Goal: Task Accomplishment & Management: Use online tool/utility

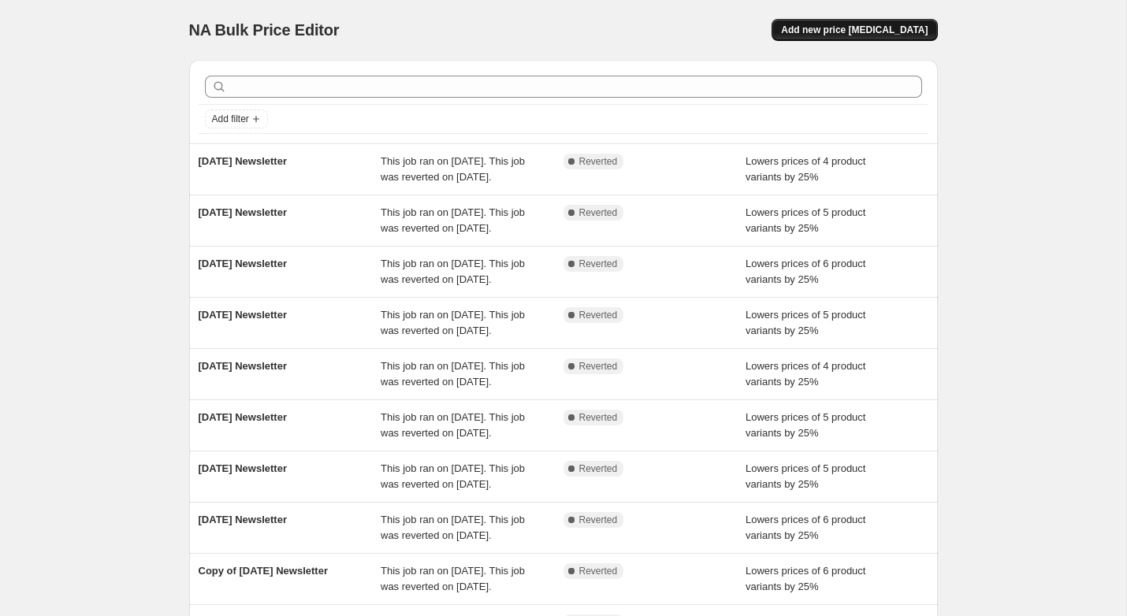
click at [884, 33] on span "Add new price change job" at bounding box center [854, 30] width 147 height 13
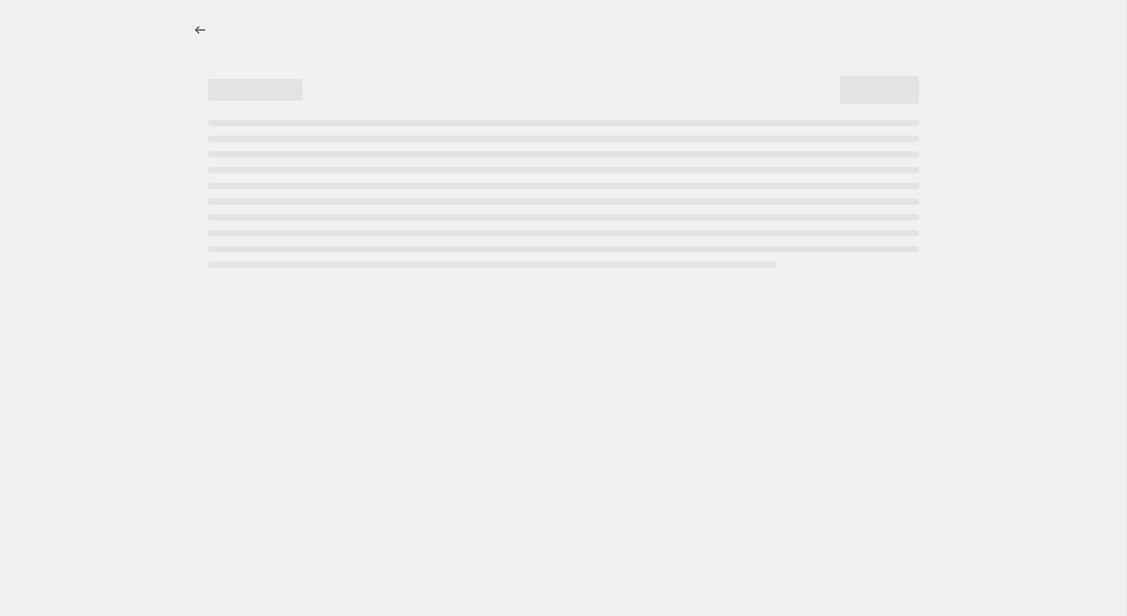
select select "percentage"
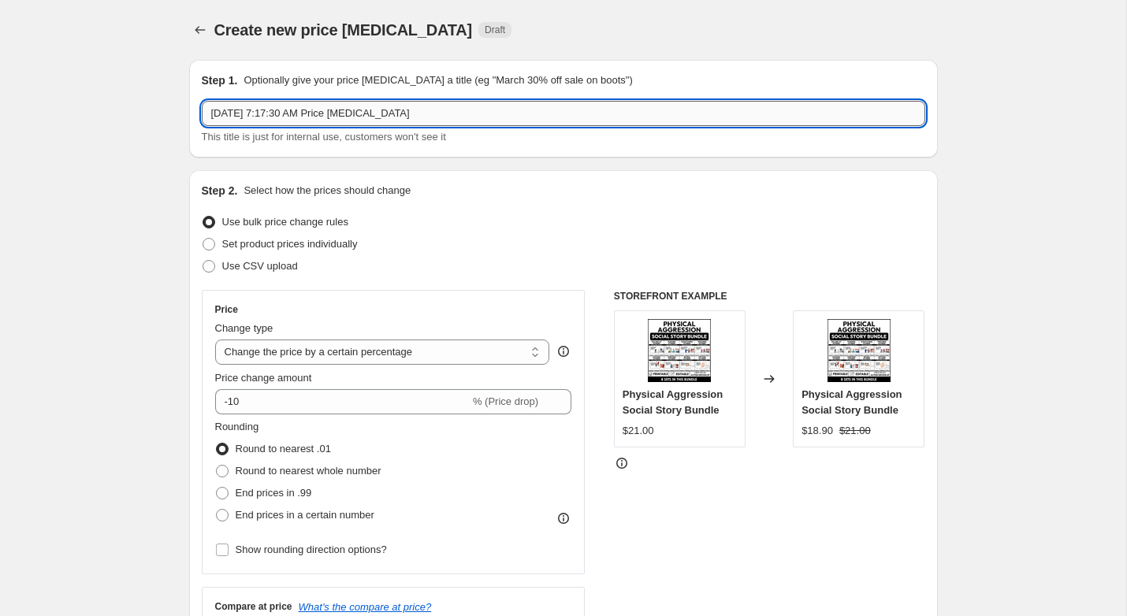
click at [281, 123] on input "Sep 15, 2025, 7:17:30 AM Price change job" at bounding box center [564, 113] width 724 height 25
type input "September 15 Newsletter"
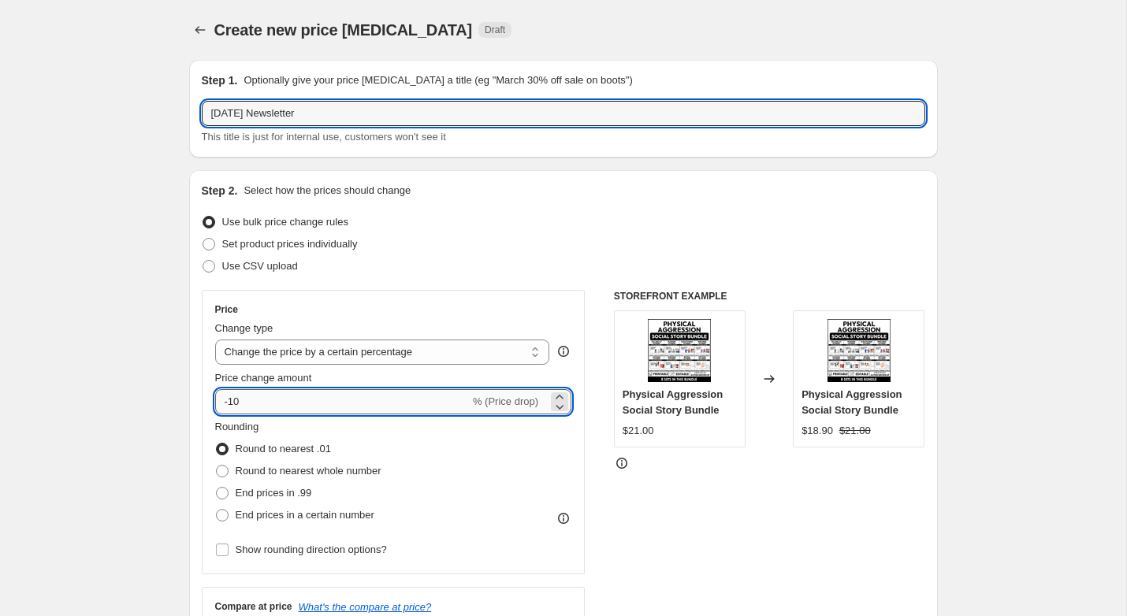
click at [292, 403] on input "-10" at bounding box center [342, 401] width 255 height 25
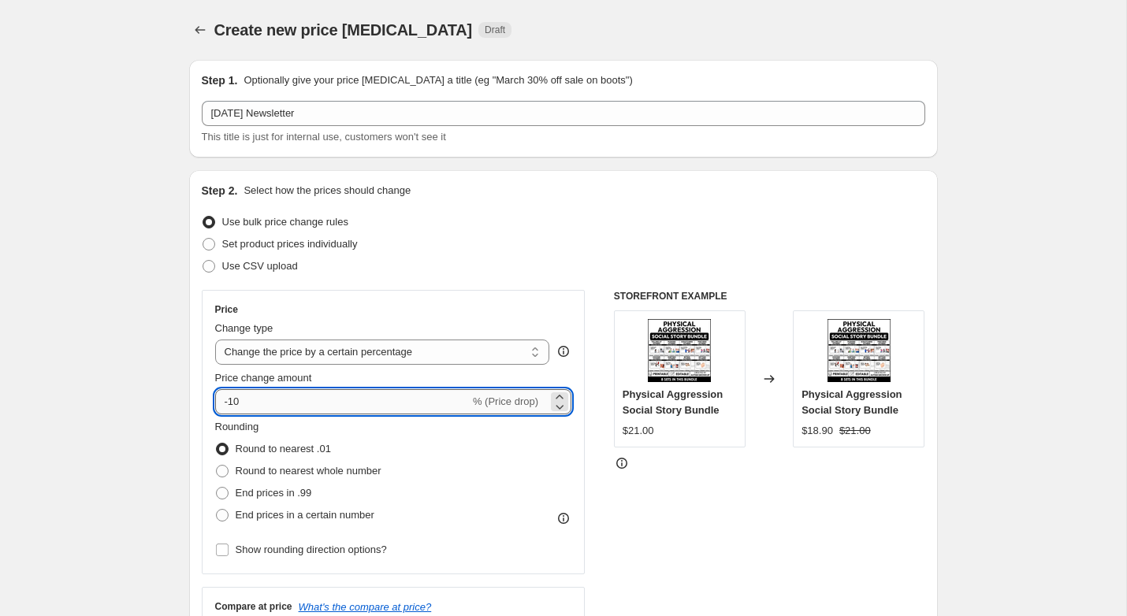
type input "-1"
type input "-25"
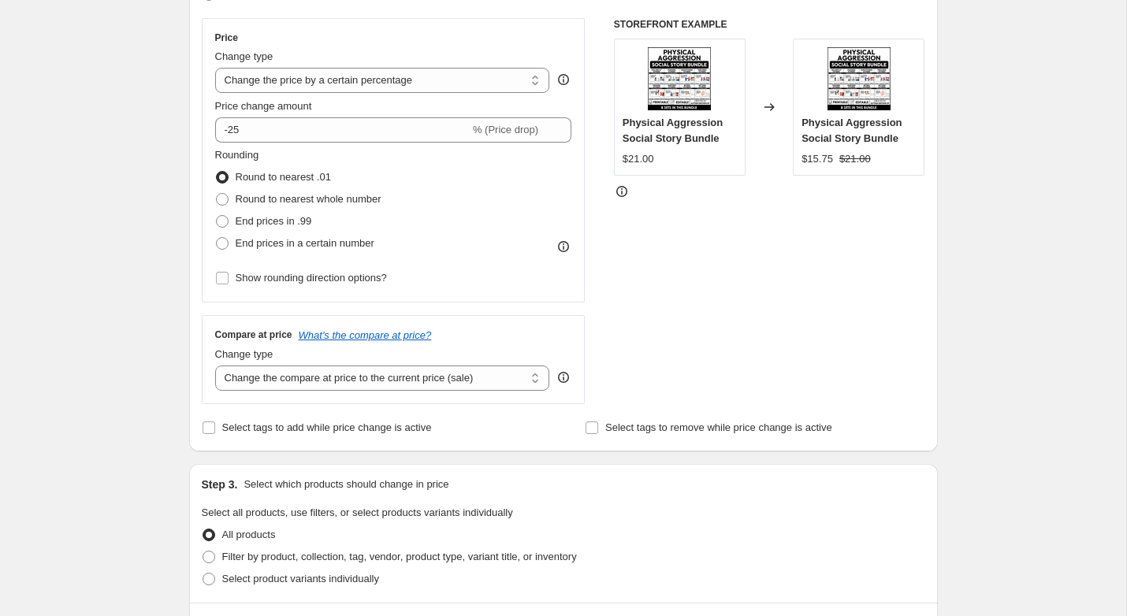
scroll to position [280, 0]
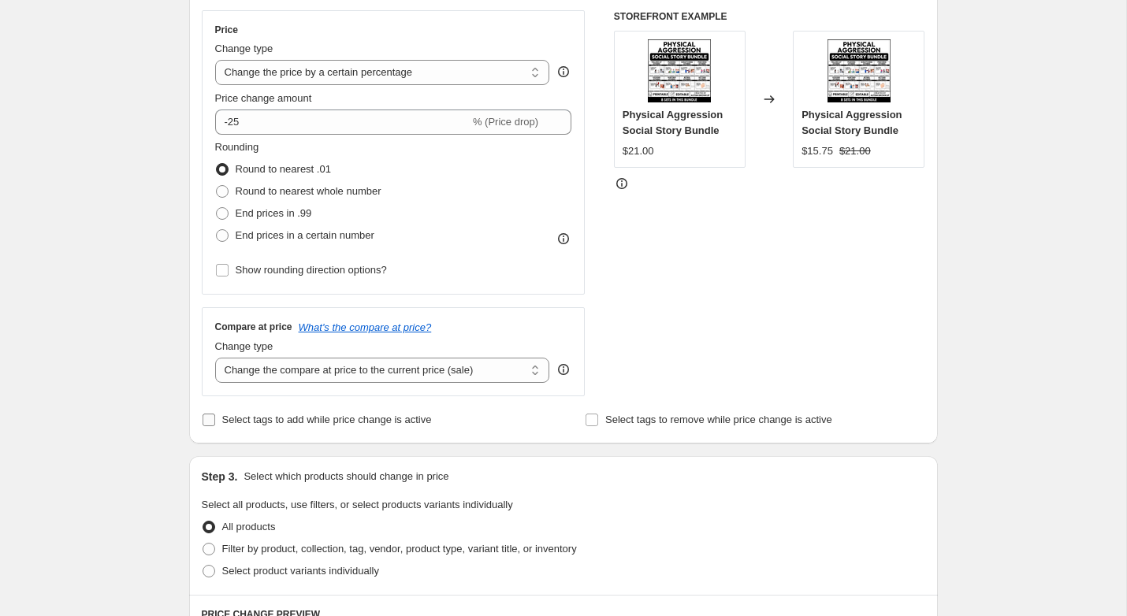
click at [324, 422] on span "Select tags to add while price change is active" at bounding box center [327, 420] width 210 height 12
click at [215, 422] on input "Select tags to add while price change is active" at bounding box center [209, 420] width 13 height 13
checkbox input "true"
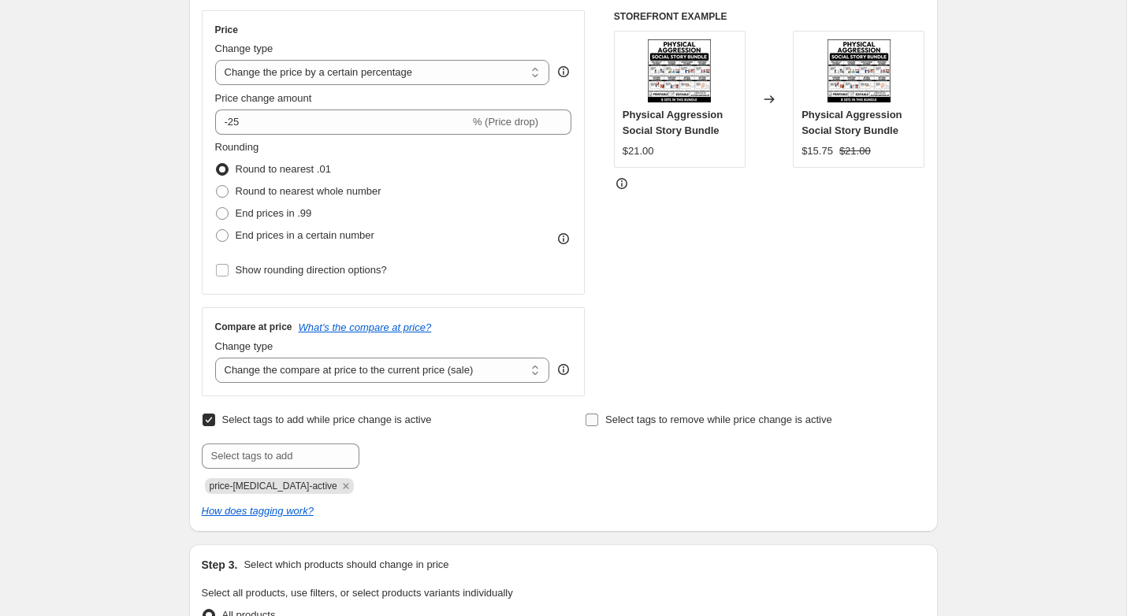
click at [719, 417] on span "Select tags to remove while price change is active" at bounding box center [718, 420] width 227 height 12
click at [598, 417] on input "Select tags to remove while price change is active" at bounding box center [592, 420] width 13 height 13
checkbox input "true"
click at [343, 486] on icon "Remove price-change-job-active" at bounding box center [346, 486] width 6 height 6
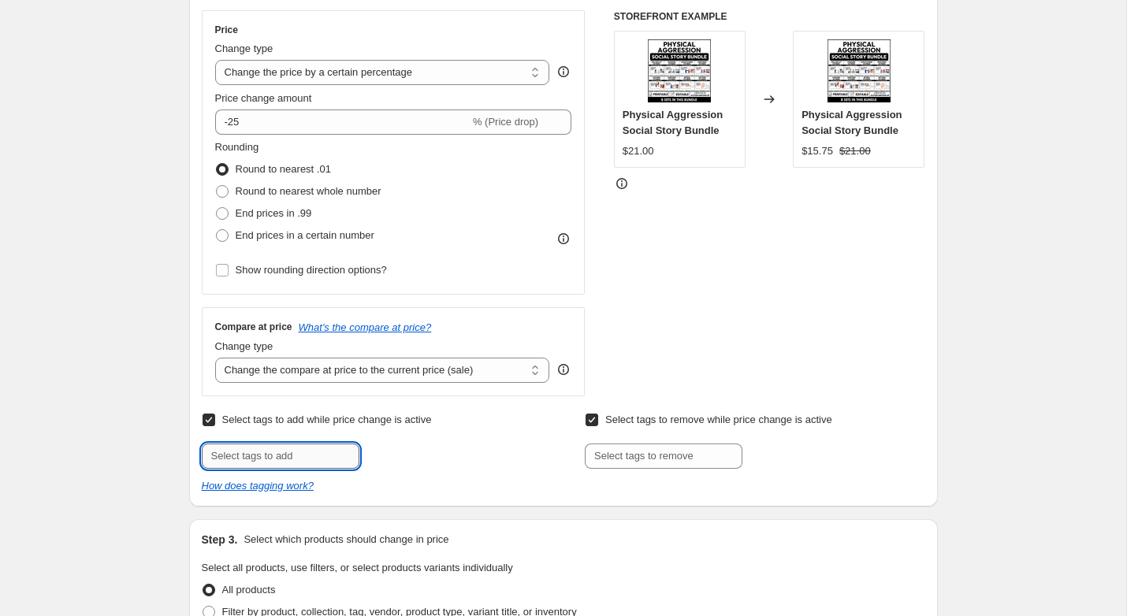
click at [313, 452] on input "text" at bounding box center [281, 456] width 158 height 25
type input "Newsletter Discount"
click at [402, 463] on button "Add Newsletter D..." at bounding box center [415, 455] width 105 height 22
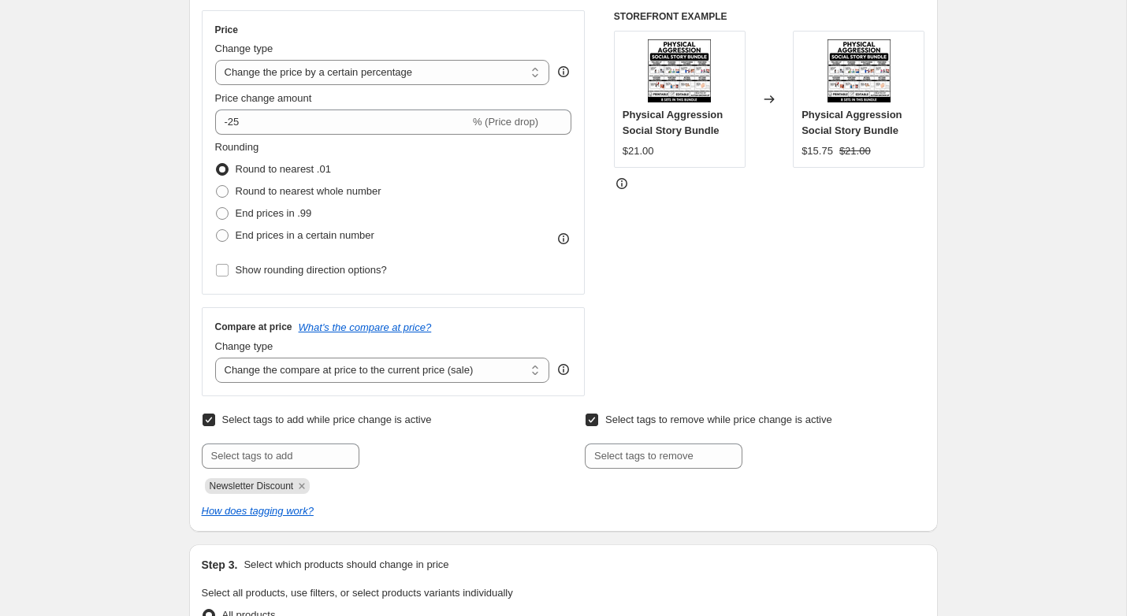
click at [772, 457] on div at bounding box center [755, 456] width 340 height 25
click at [681, 460] on input "text" at bounding box center [664, 456] width 158 height 25
type input "Newsletter Discount"
click at [780, 459] on span "Newsletter D..." at bounding box center [809, 454] width 65 height 11
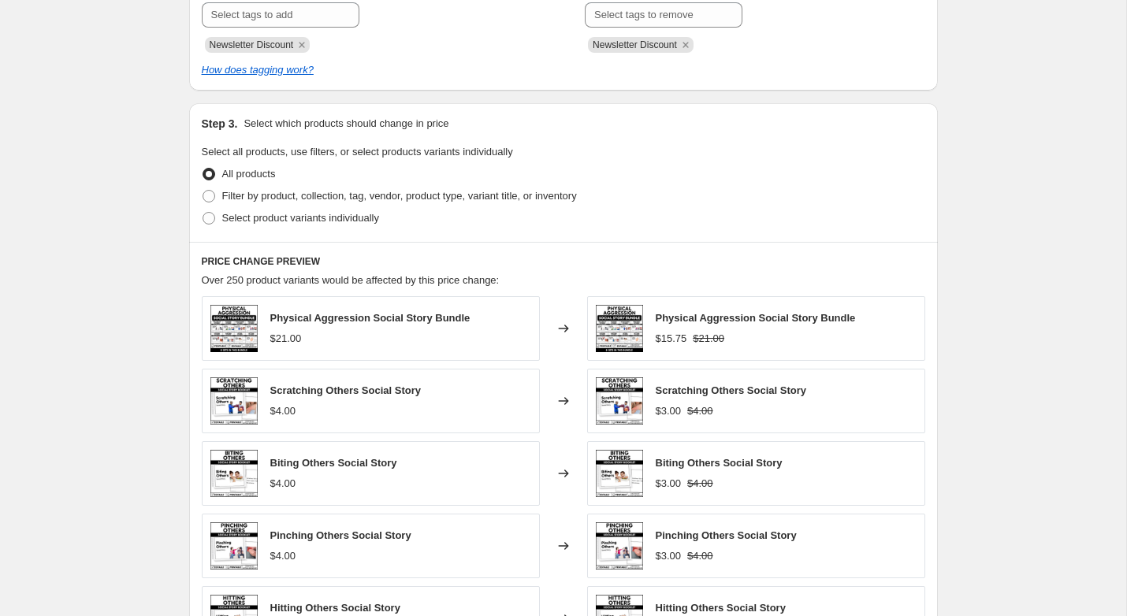
scroll to position [775, 0]
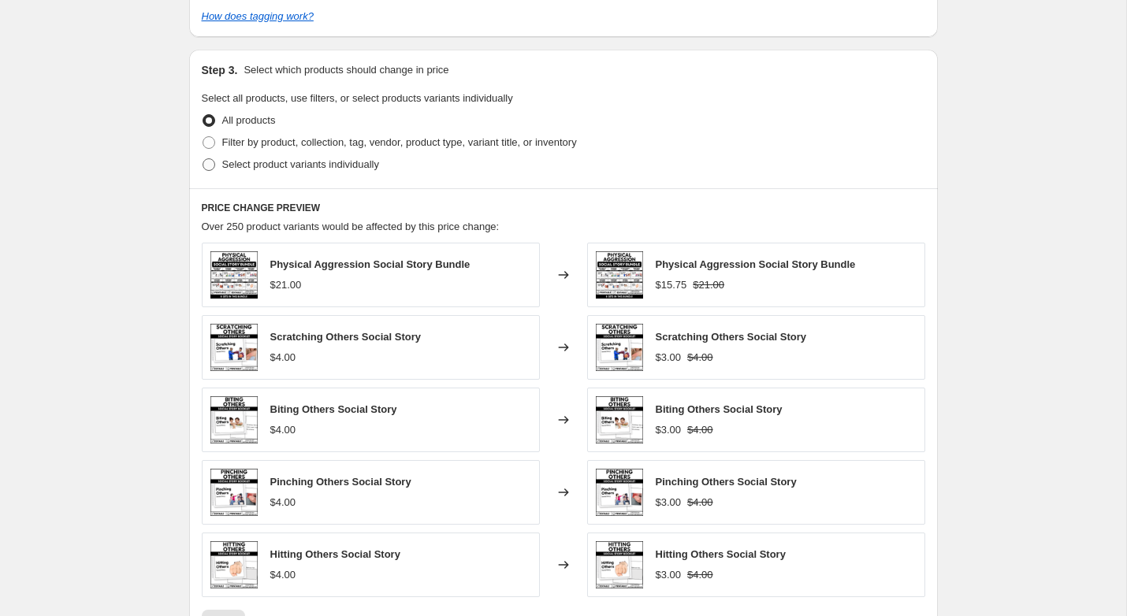
click at [237, 161] on span "Select product variants individually" at bounding box center [300, 164] width 157 height 12
click at [203, 159] on input "Select product variants individually" at bounding box center [203, 158] width 1 height 1
radio input "true"
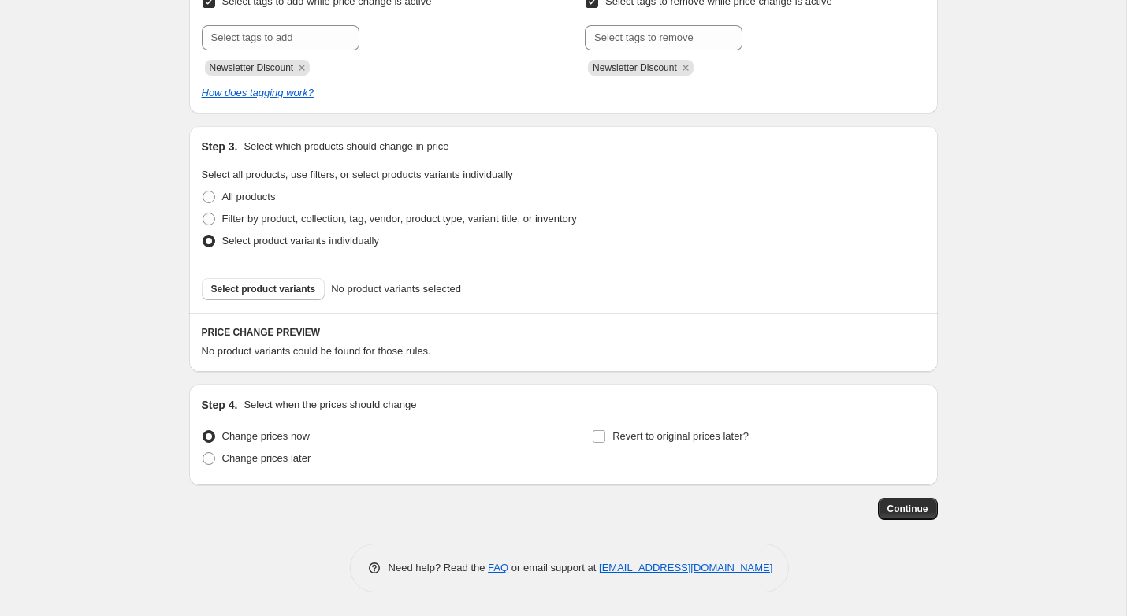
scroll to position [698, 0]
click at [247, 287] on span "Select product variants" at bounding box center [263, 289] width 105 height 13
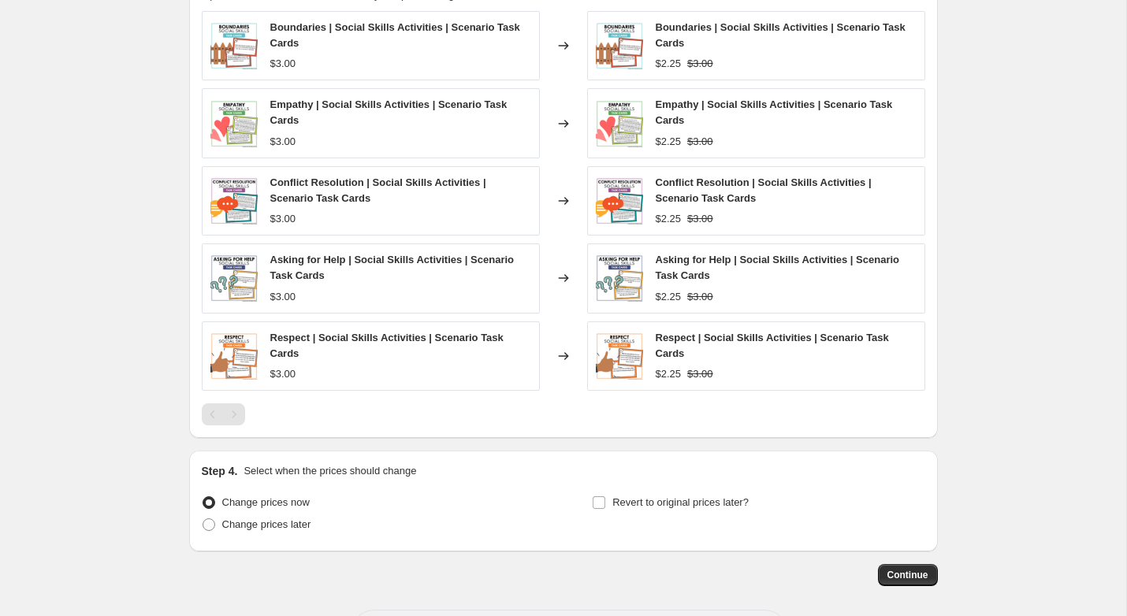
scroll to position [1121, 0]
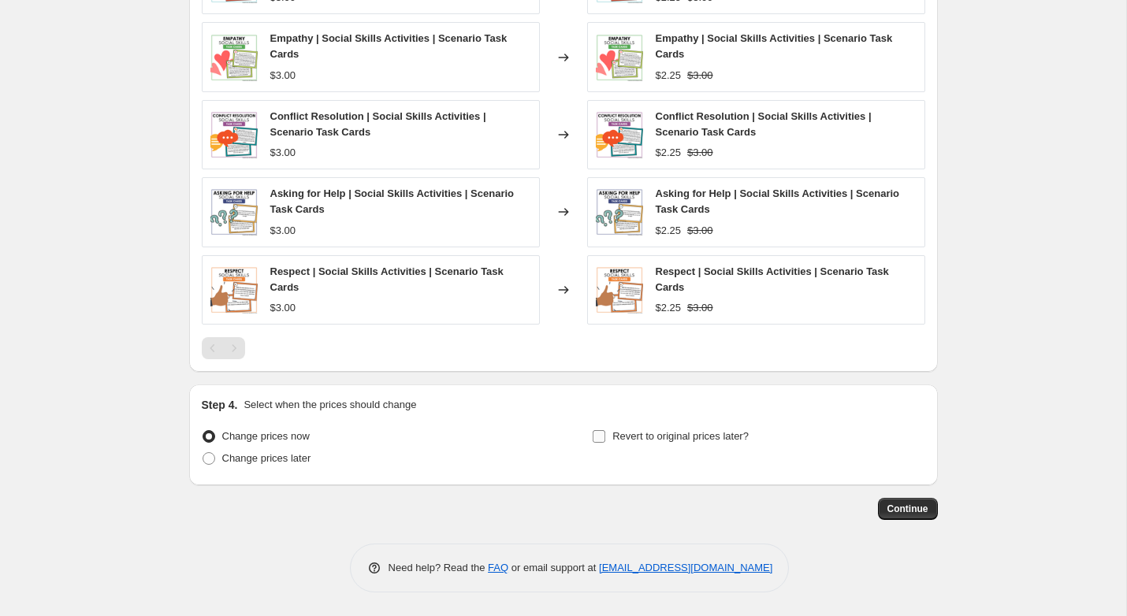
click at [653, 441] on span "Revert to original prices later?" at bounding box center [680, 436] width 136 height 12
click at [605, 441] on input "Revert to original prices later?" at bounding box center [599, 436] width 13 height 13
checkbox input "true"
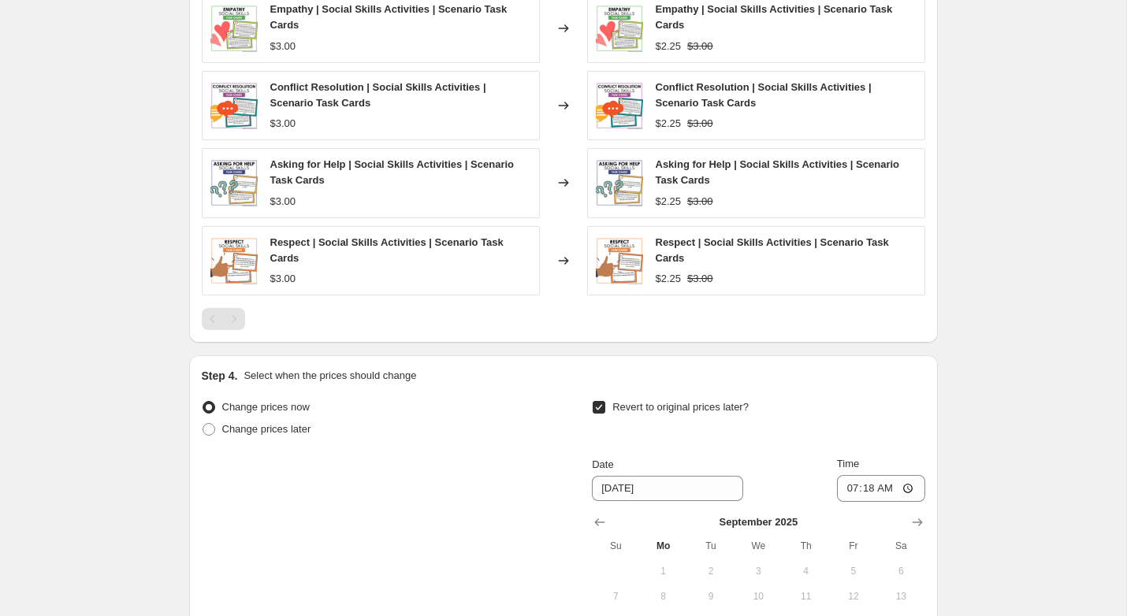
scroll to position [1253, 0]
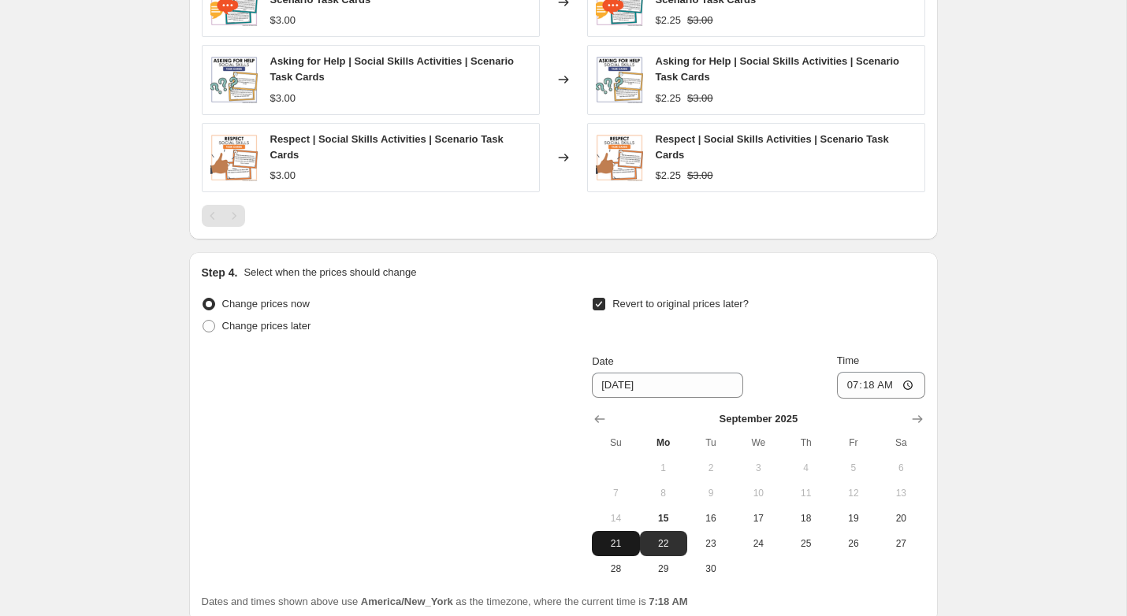
click at [613, 535] on button "21" at bounding box center [615, 543] width 47 height 25
type input "9/21/2025"
click at [849, 378] on input "07:18" at bounding box center [881, 385] width 88 height 27
type input "05:00"
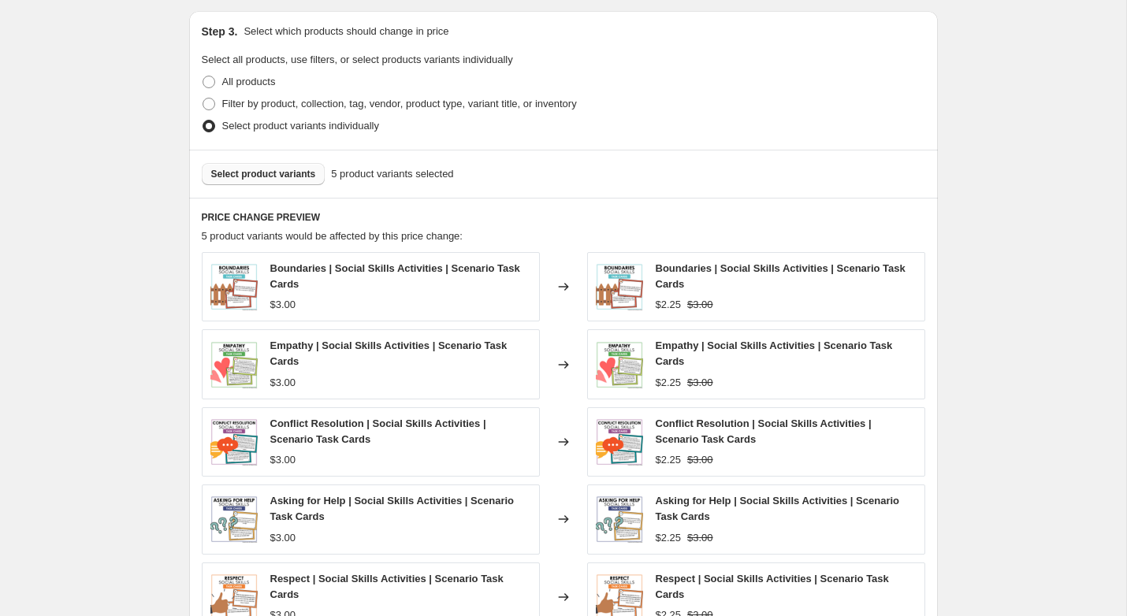
scroll to position [1390, 0]
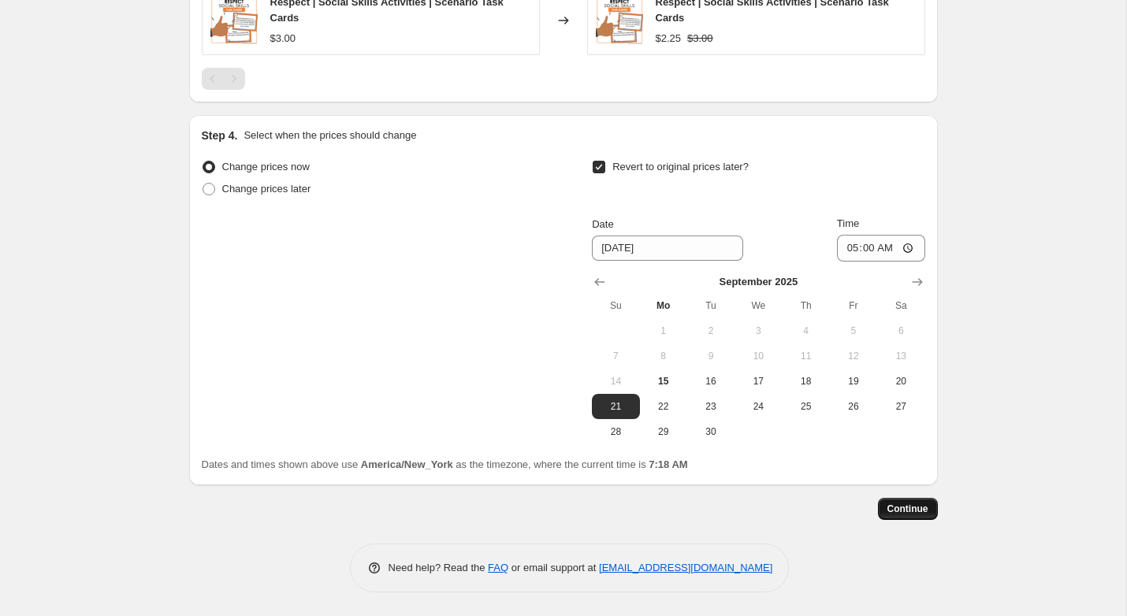
click at [917, 511] on span "Continue" at bounding box center [908, 509] width 41 height 13
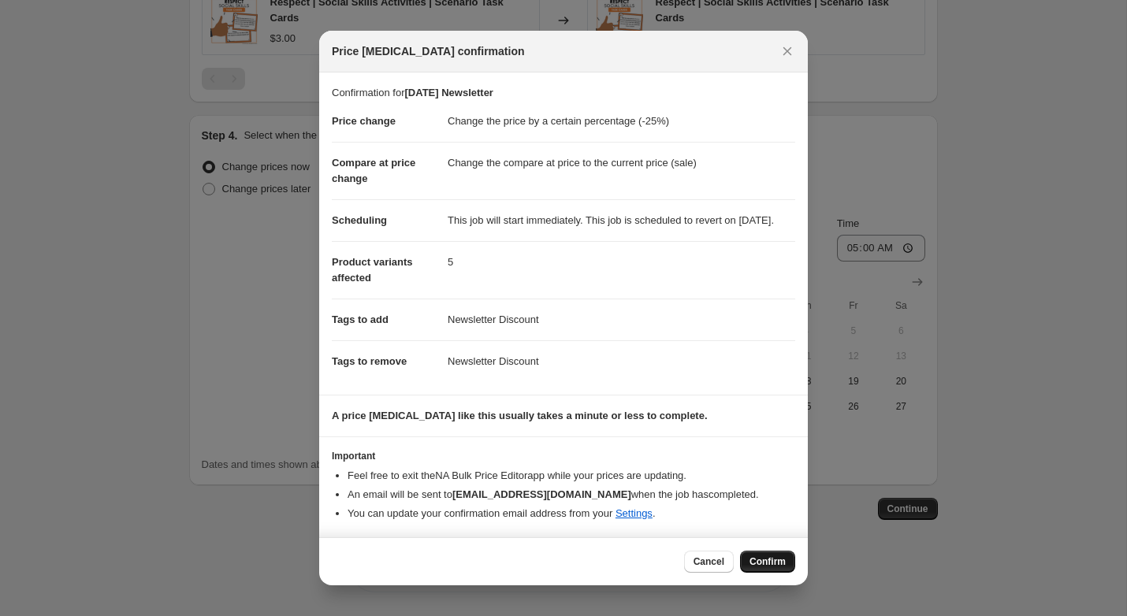
click at [756, 568] on span "Confirm" at bounding box center [768, 562] width 36 height 13
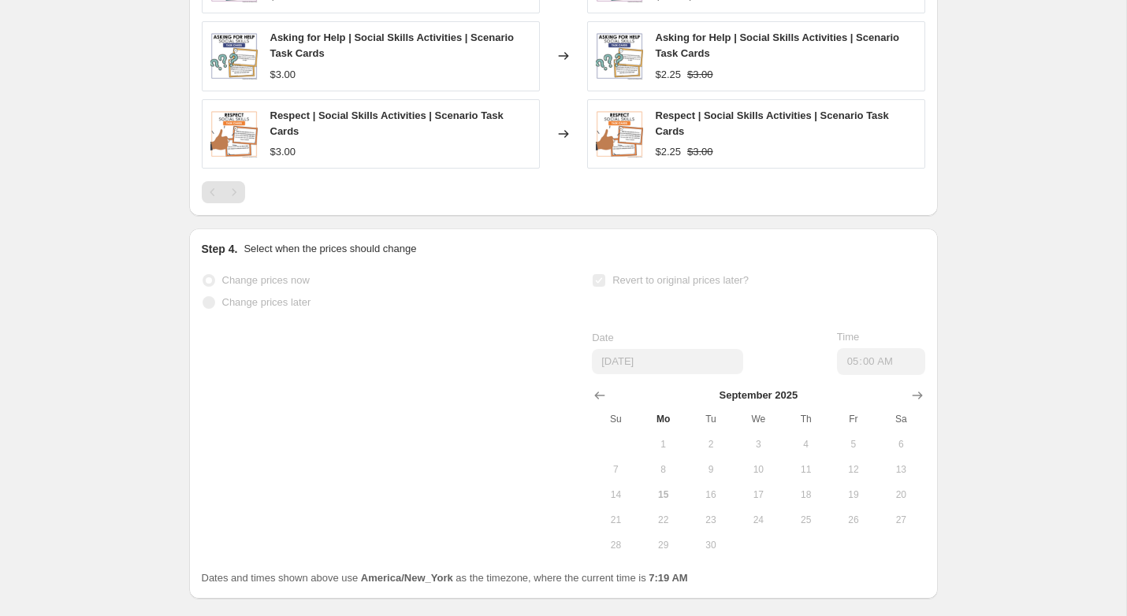
select select "percentage"
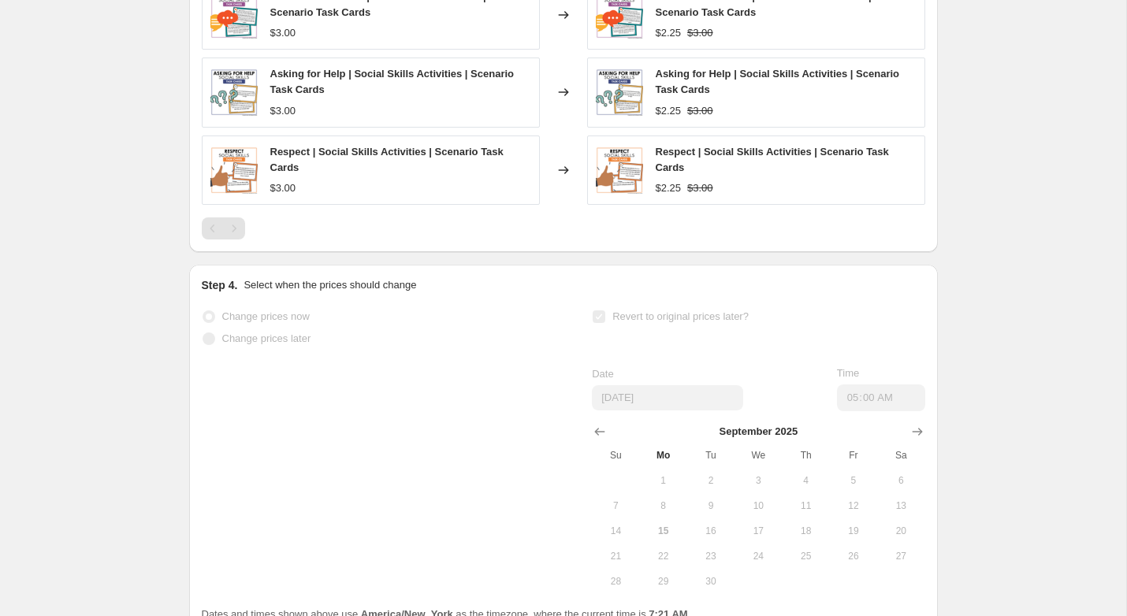
scroll to position [0, 0]
